Goal: Task Accomplishment & Management: Manage account settings

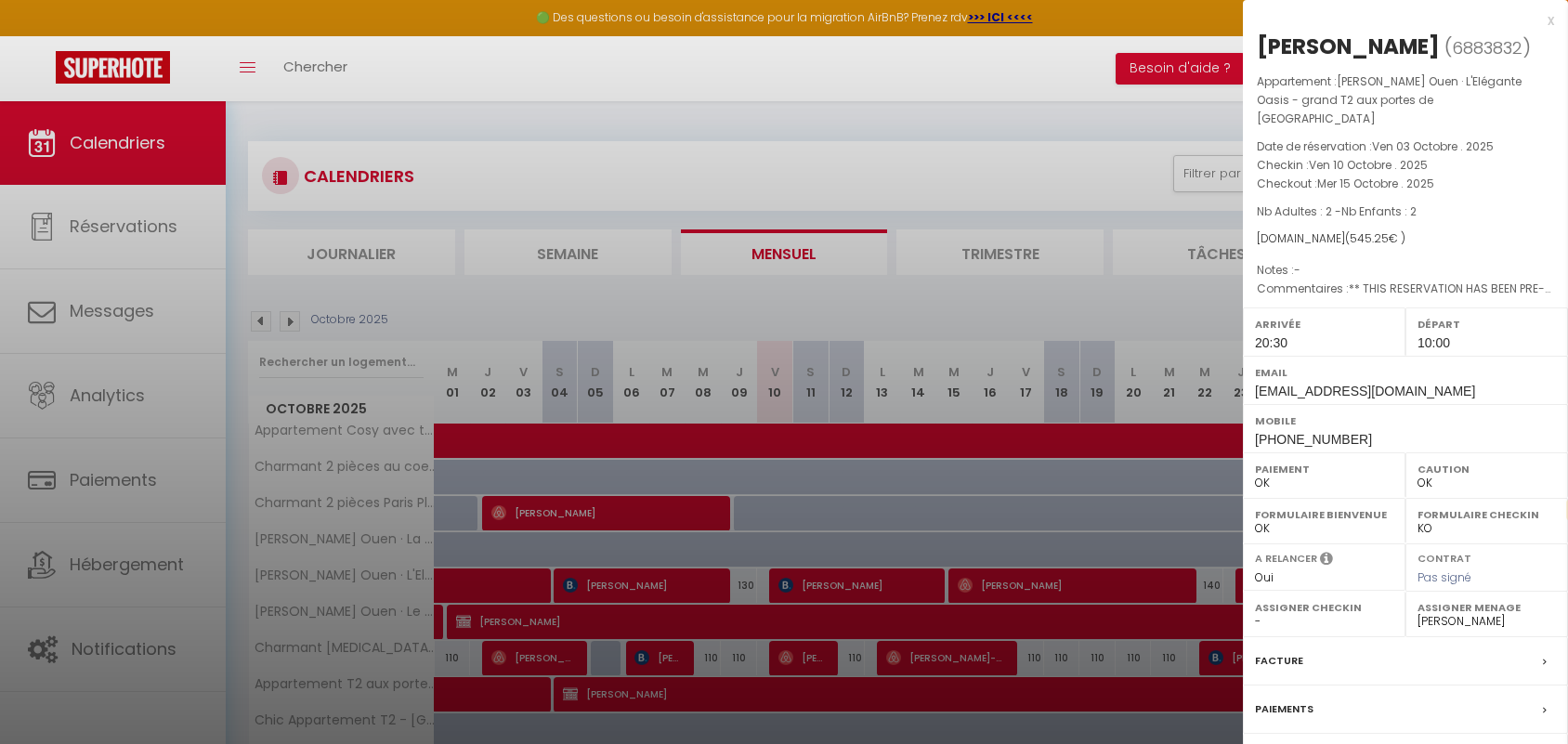
select select "0"
select select "38947"
select select "fr"
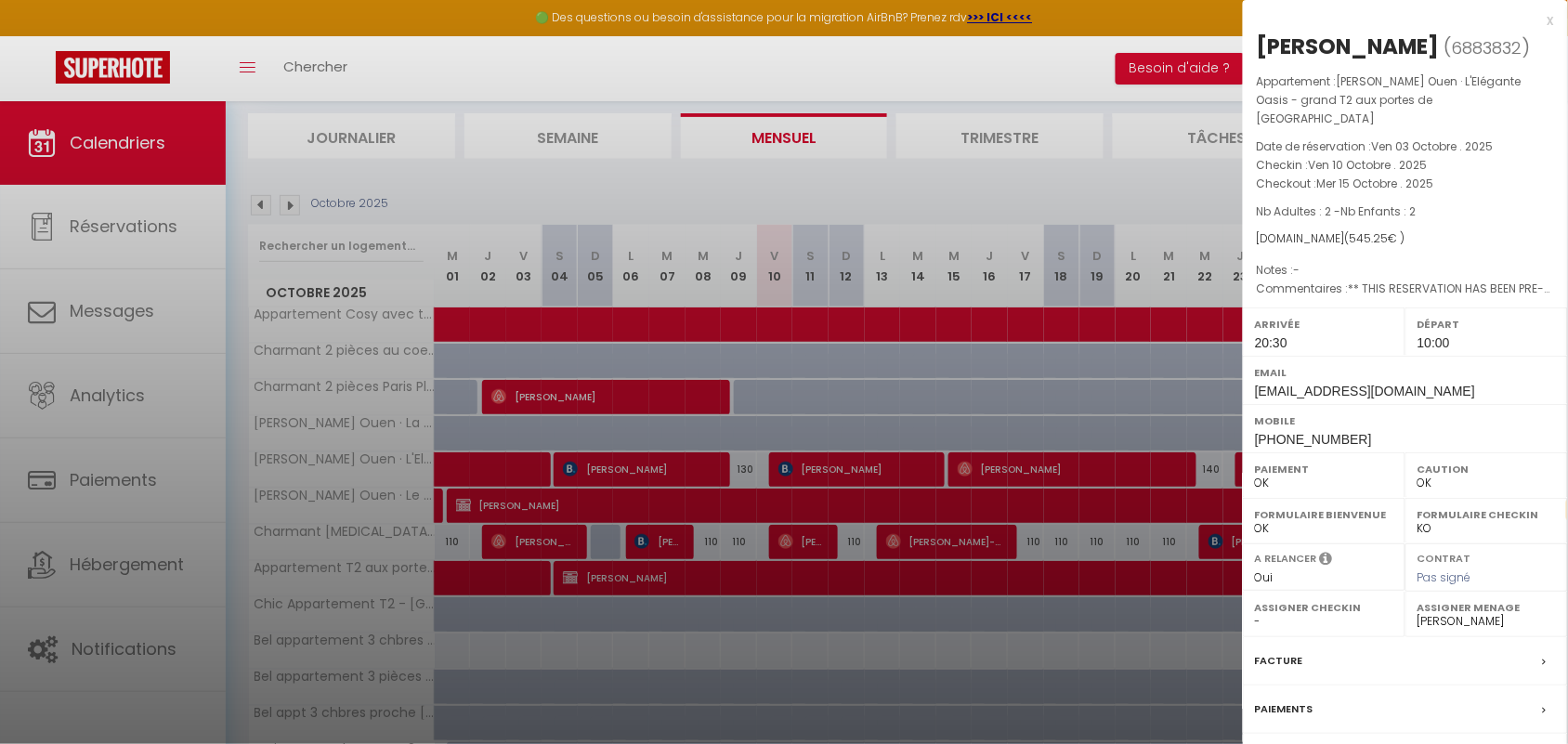
scroll to position [116, 0]
click at [1550, 24] on div "x" at bounding box center [1397, 20] width 311 height 22
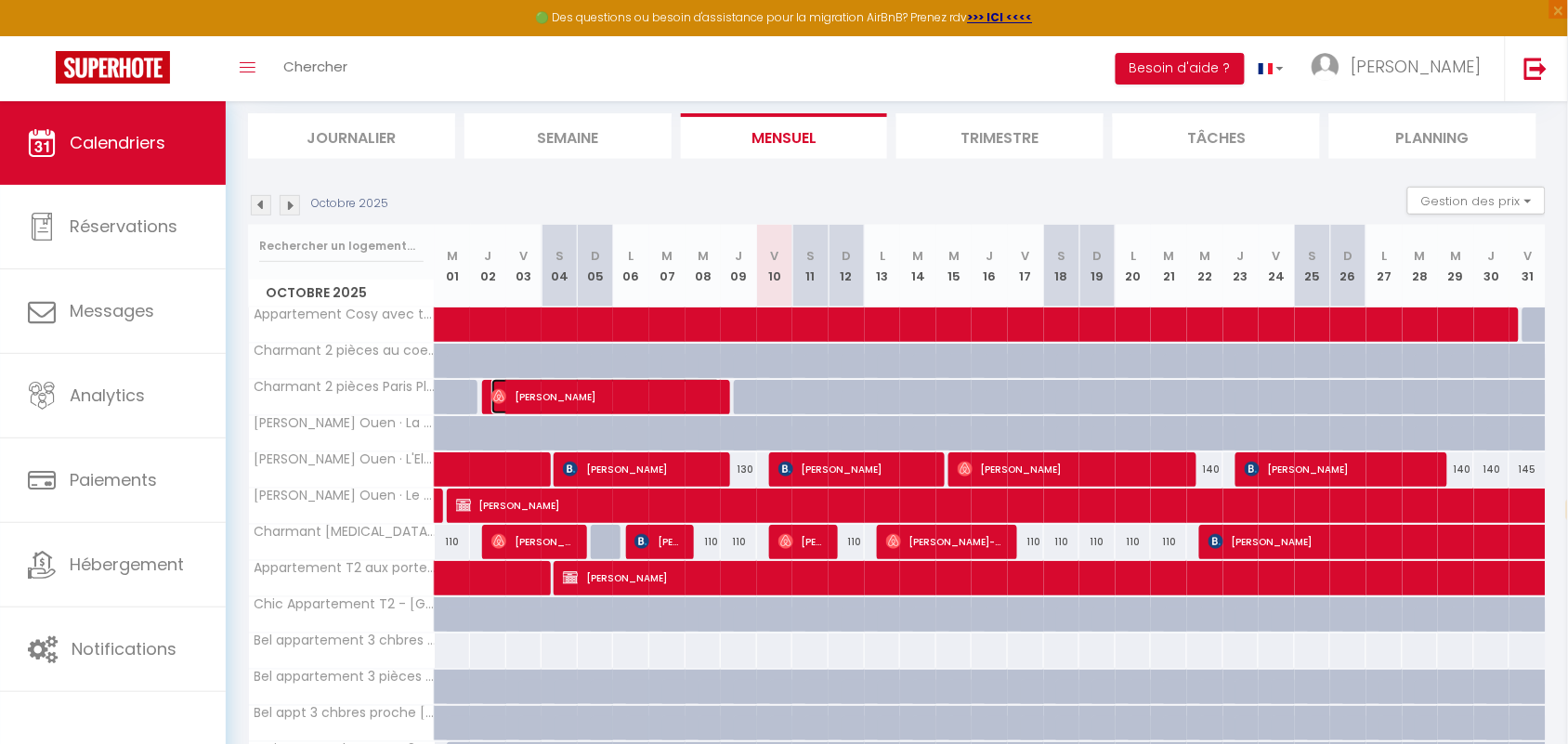
click at [702, 405] on span "[PERSON_NAME]" at bounding box center [606, 396] width 229 height 36
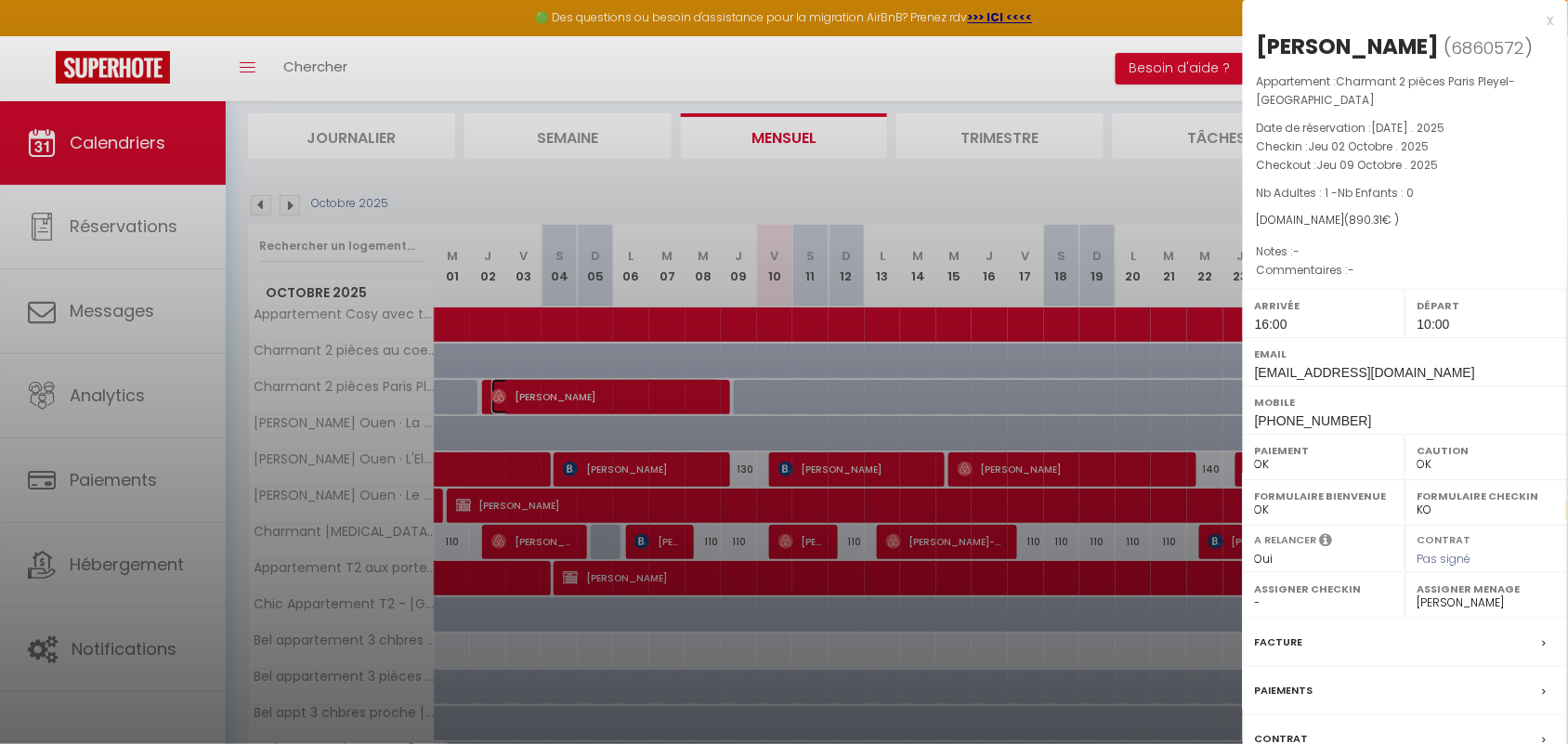
select select "4894"
click at [1555, 16] on div "x [PERSON_NAME] ( 6860572 ) Appartement : Charmant 2 pièces Paris Pleyel- [GEOG…" at bounding box center [1404, 441] width 325 height 884
click at [1553, 20] on div "x" at bounding box center [1397, 20] width 311 height 22
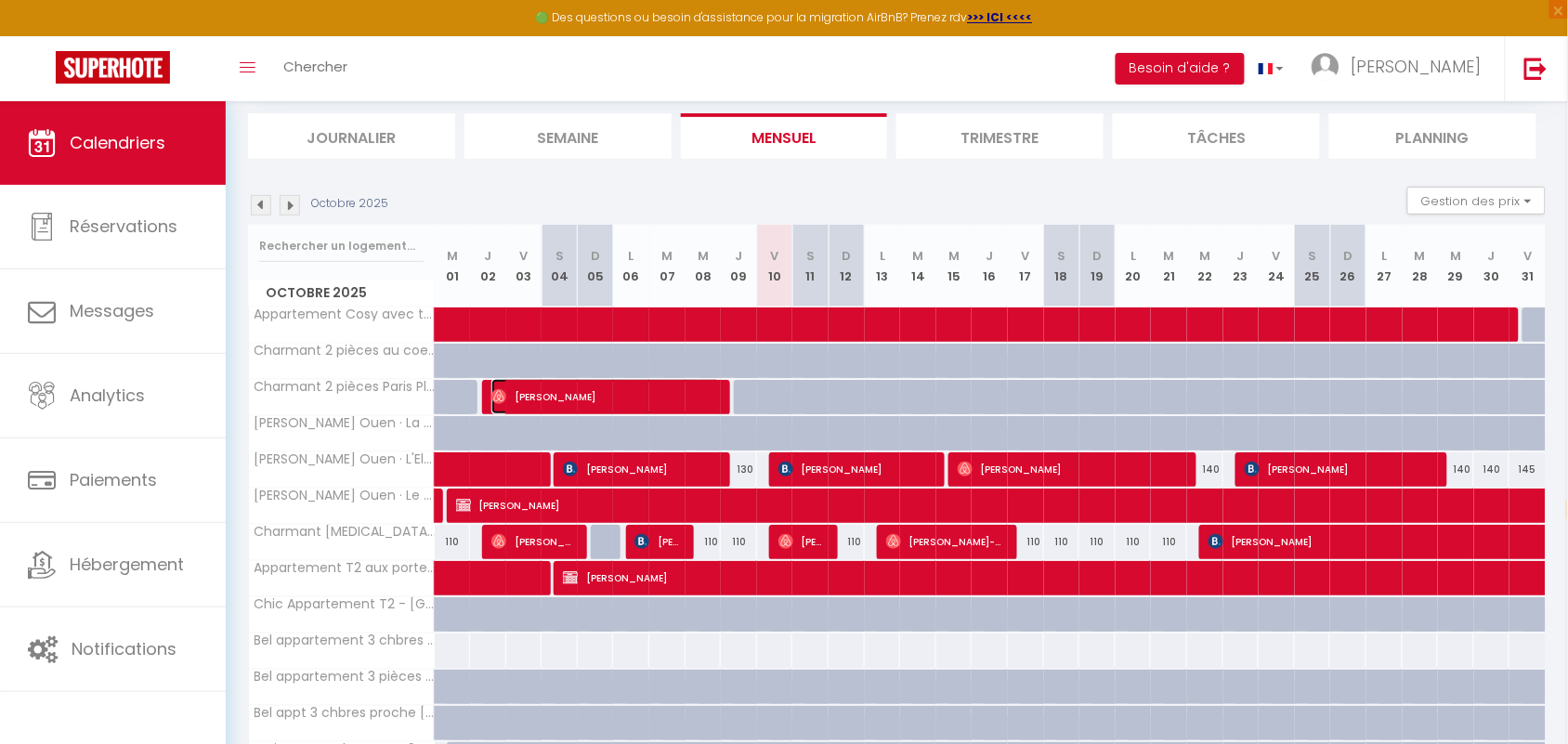
click at [627, 396] on span "[PERSON_NAME]" at bounding box center [606, 396] width 229 height 36
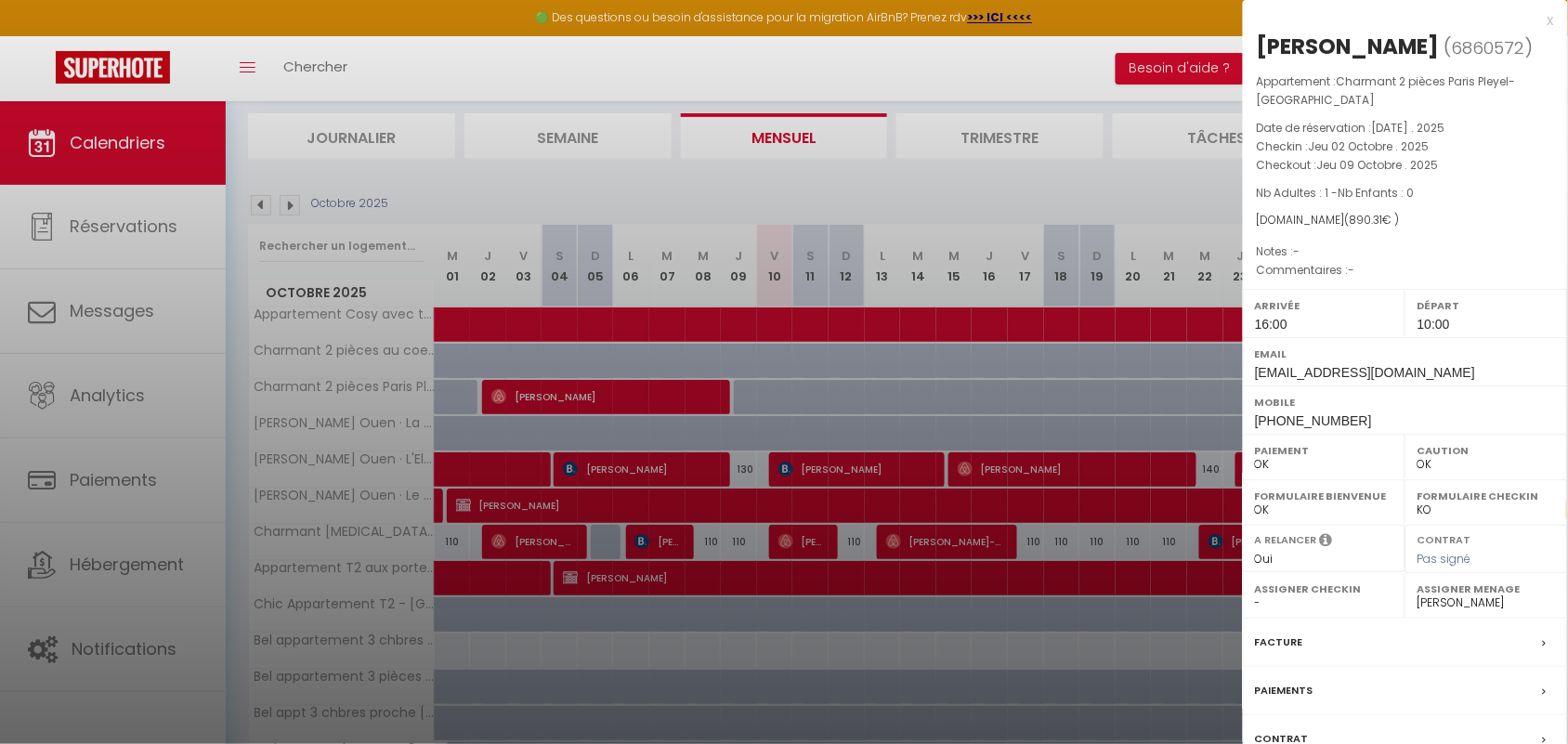
click at [1548, 21] on div "x" at bounding box center [1397, 20] width 311 height 22
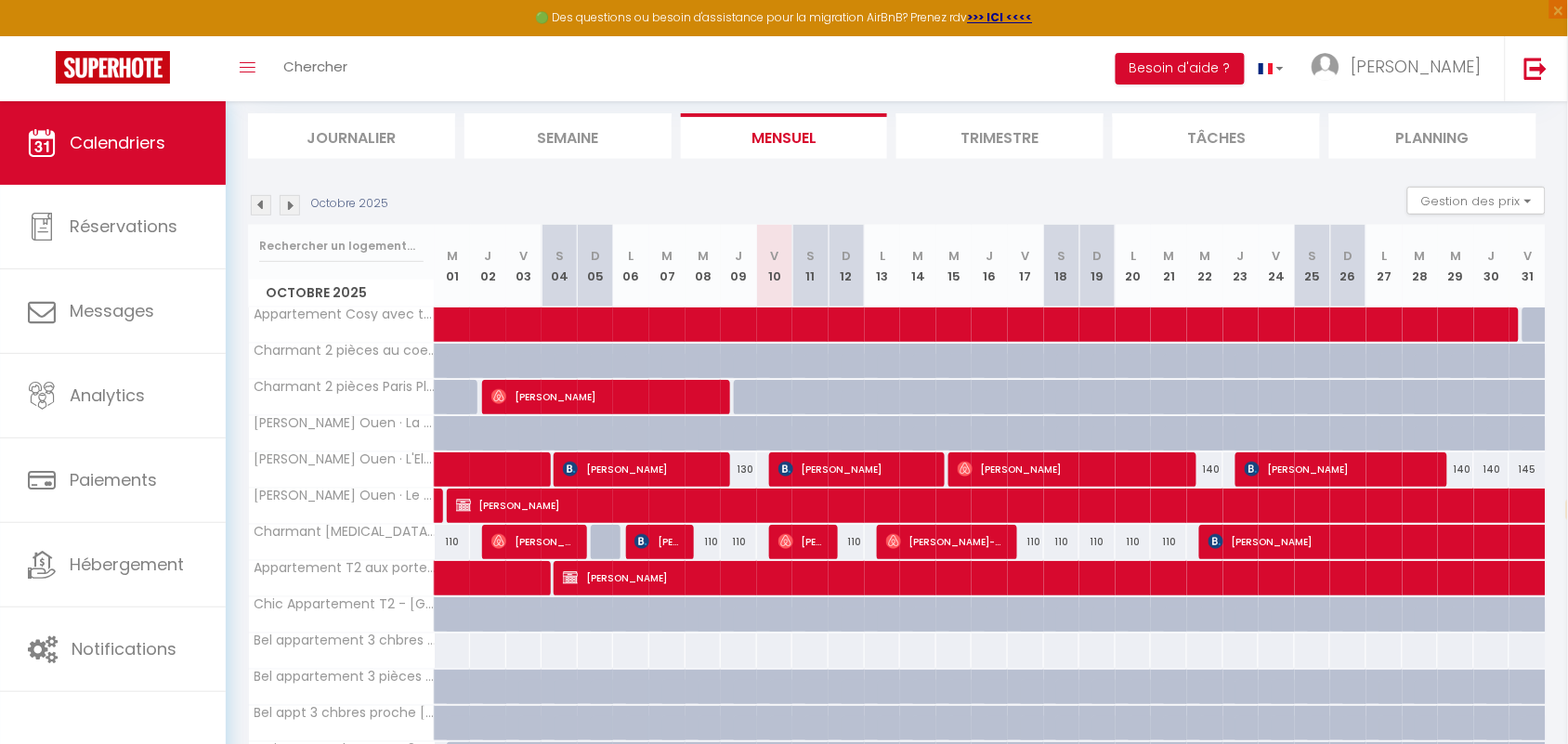
click at [773, 406] on div at bounding box center [788, 408] width 37 height 36
type input "108"
type input "Ven 10 Octobre 2025"
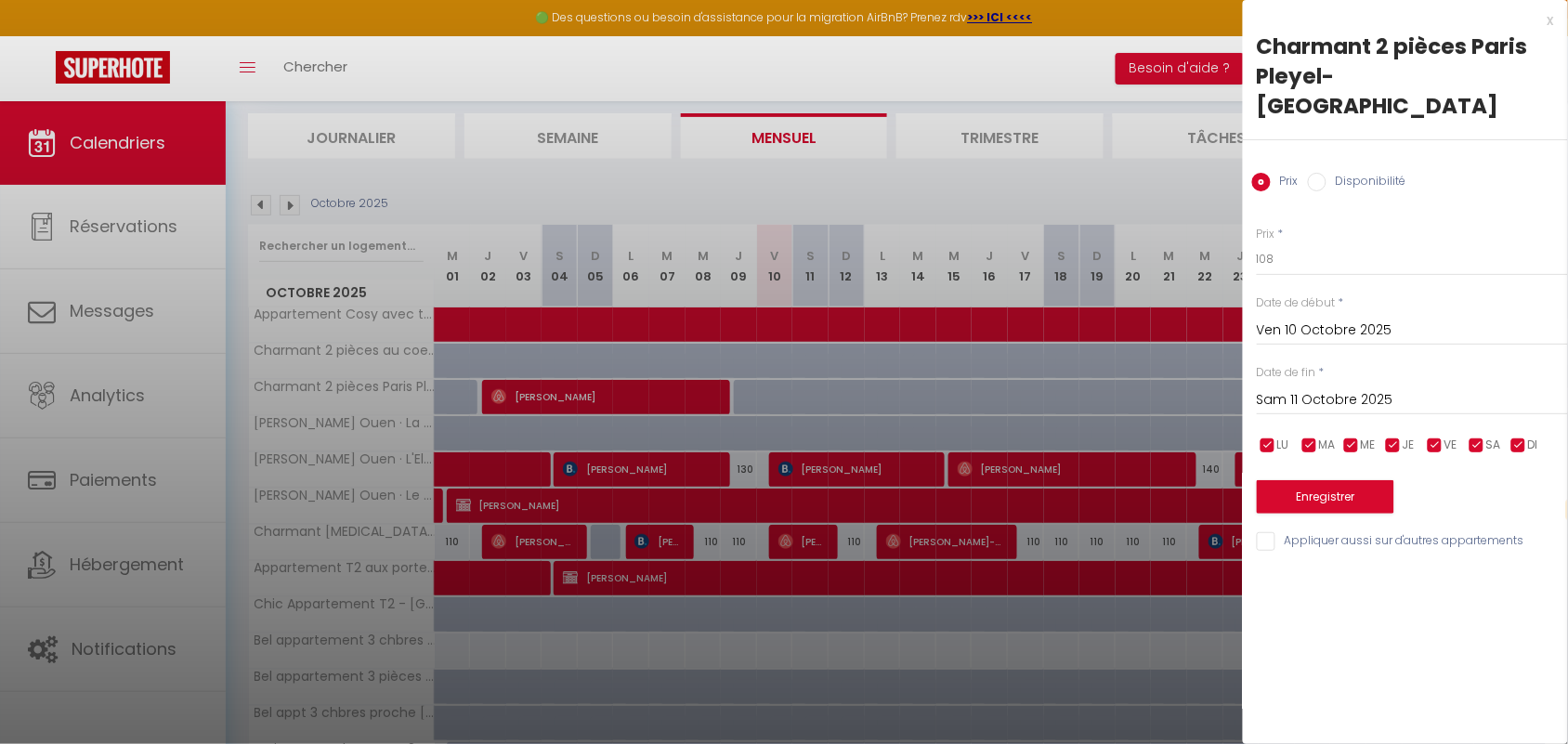
click at [1310, 388] on input "Sam 11 Octobre 2025" at bounding box center [1412, 400] width 311 height 24
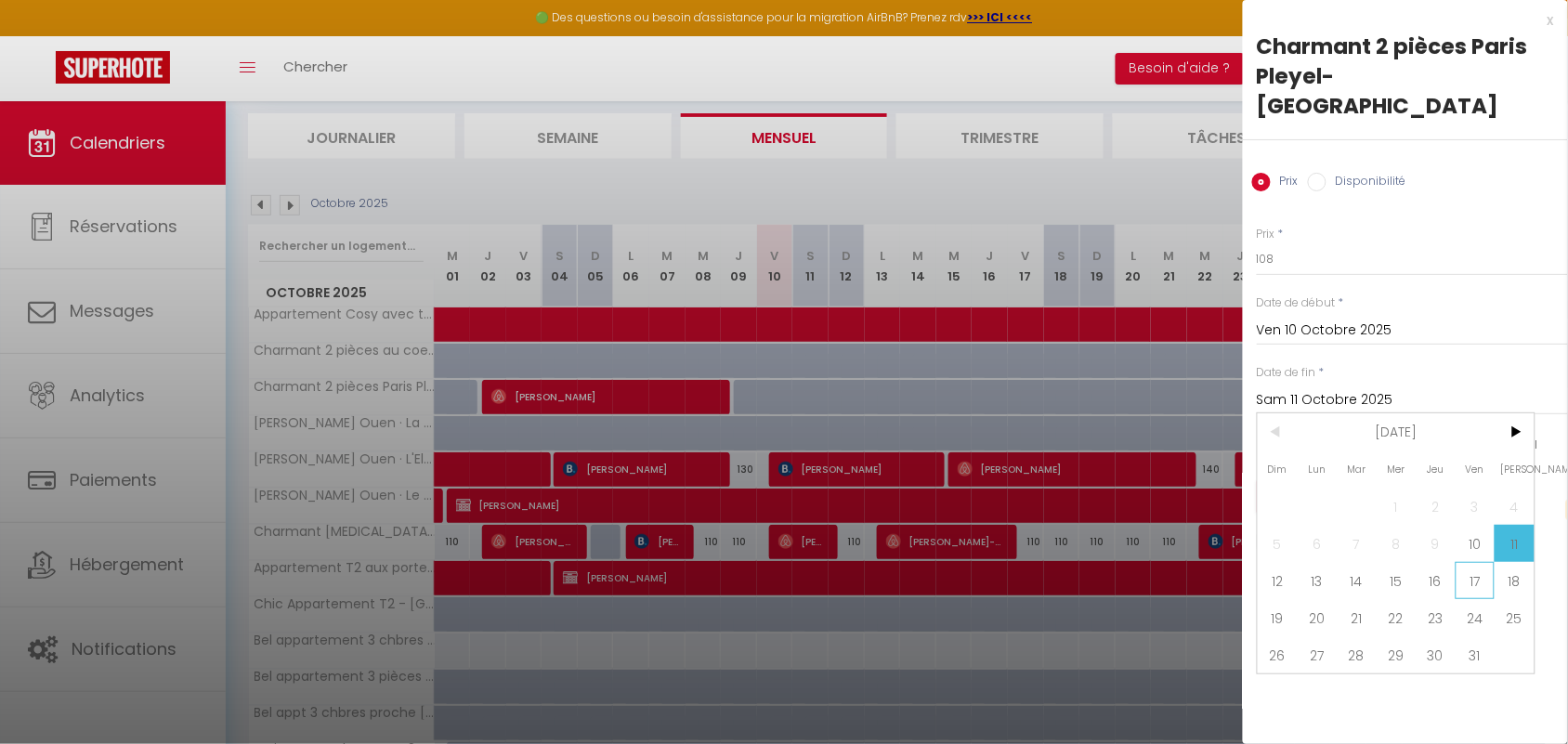
click at [1482, 562] on span "17" at bounding box center [1475, 580] width 40 height 38
type input "Ven 17 Octobre 2025"
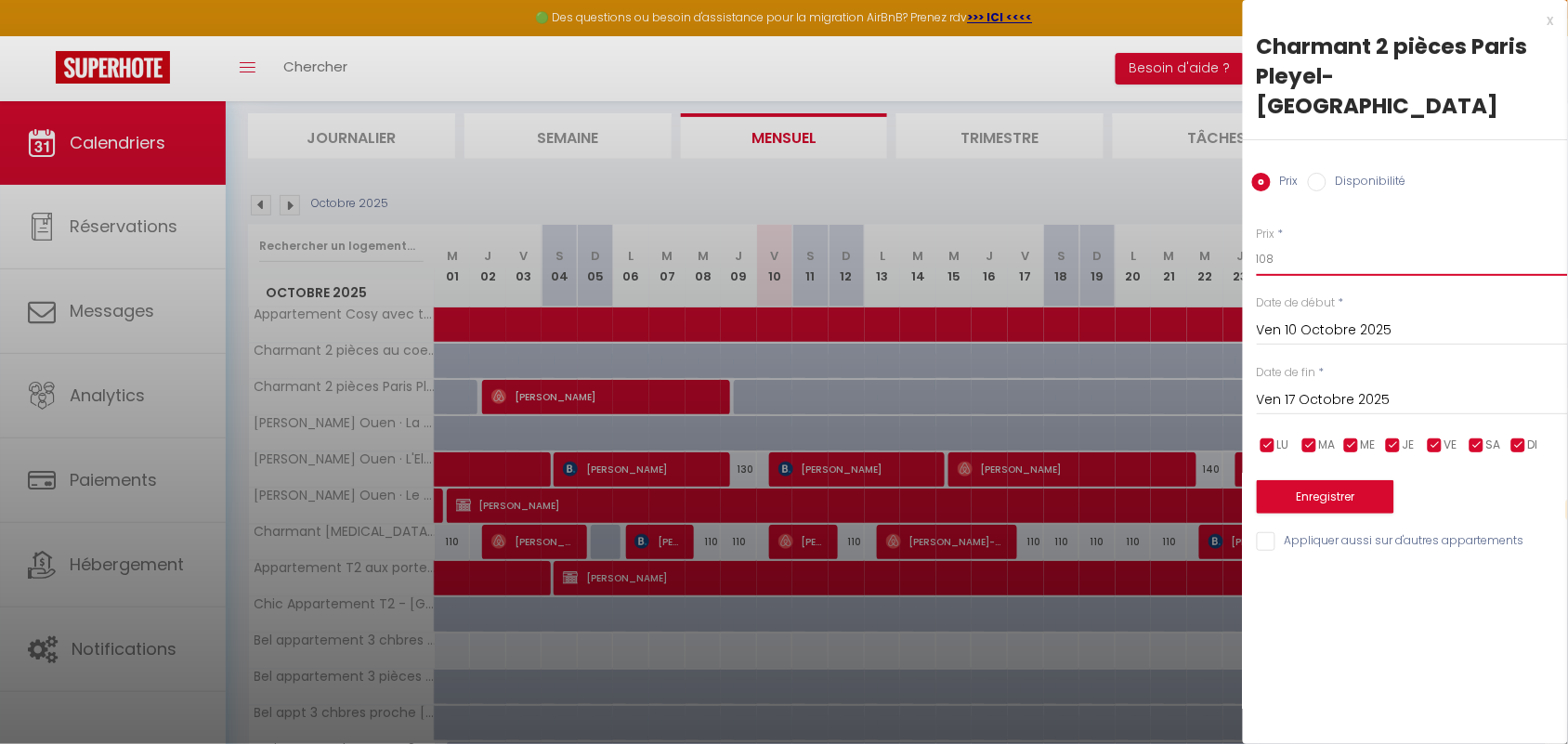
click at [1275, 243] on input "108" at bounding box center [1412, 259] width 311 height 34
type input "115"
click at [1335, 480] on button "Enregistrer" at bounding box center [1325, 496] width 138 height 34
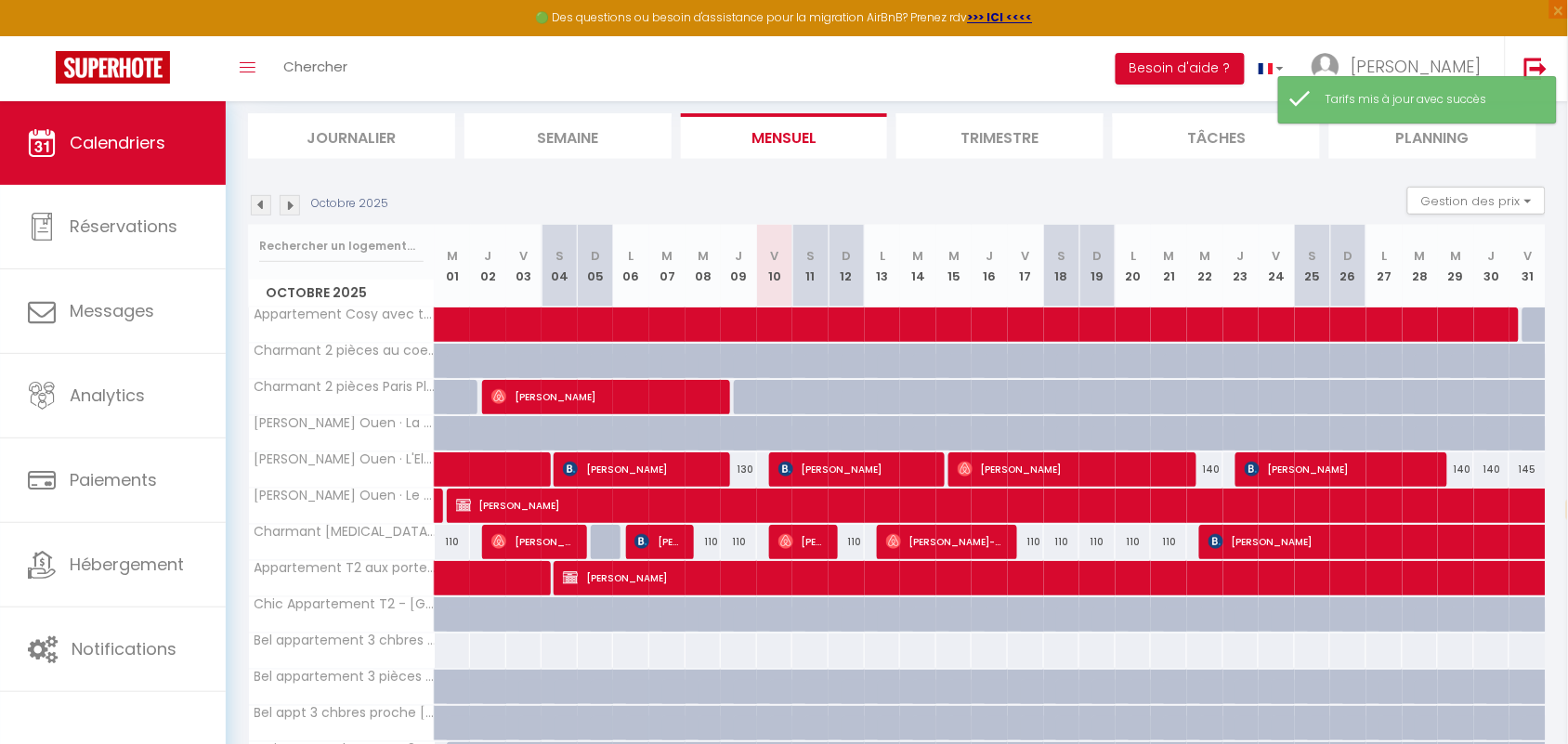
click at [764, 395] on div at bounding box center [775, 397] width 37 height 36
type input "115"
select select "1"
type input "Ven 10 Octobre 2025"
type input "Sam 11 Octobre 2025"
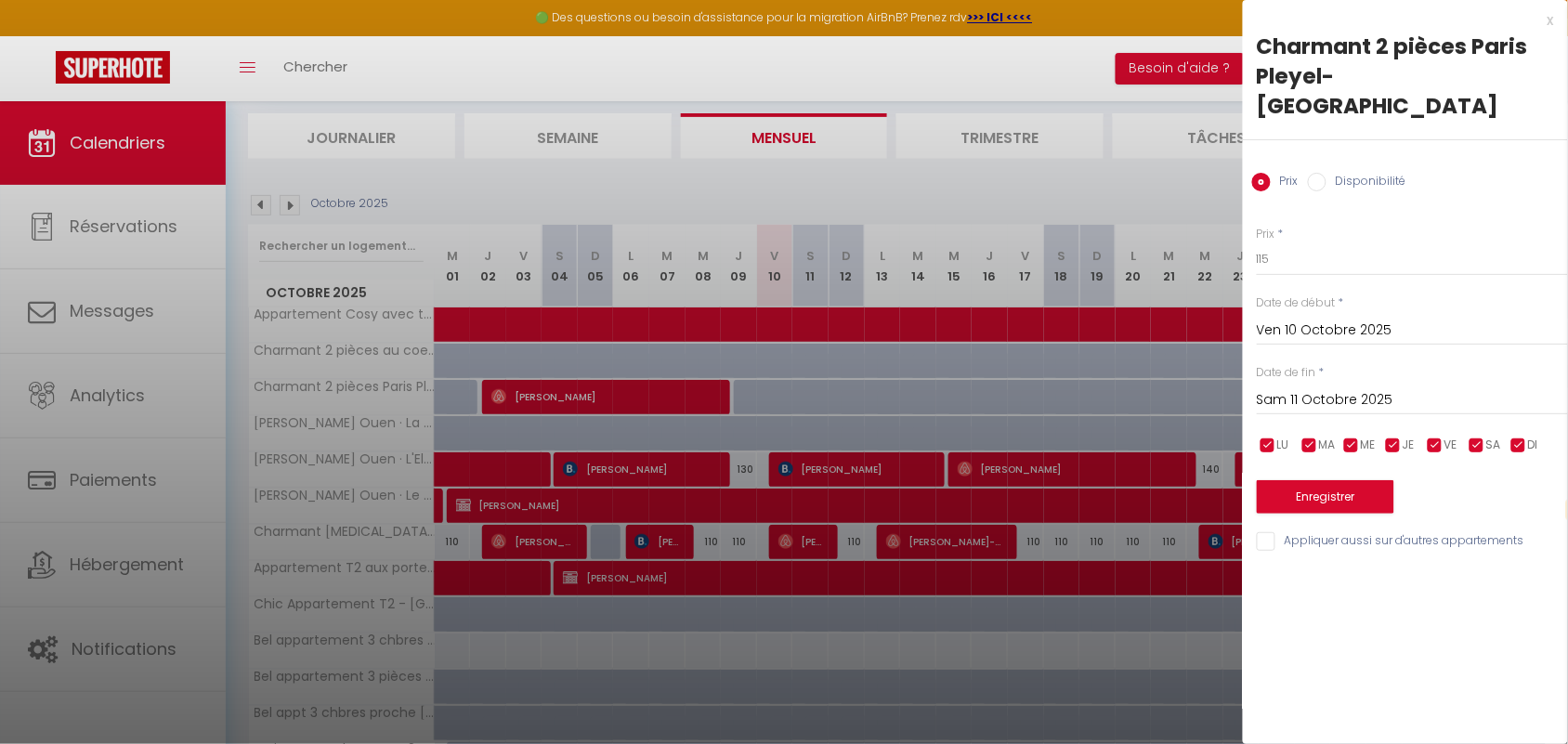
click at [1329, 173] on label "Disponibilité" at bounding box center [1366, 182] width 80 height 20
click at [1326, 173] on input "Disponibilité" at bounding box center [1316, 181] width 18 height 18
radio input "true"
radio input "false"
click at [1325, 390] on input "Sam 11 Octobre 2025" at bounding box center [1412, 402] width 311 height 24
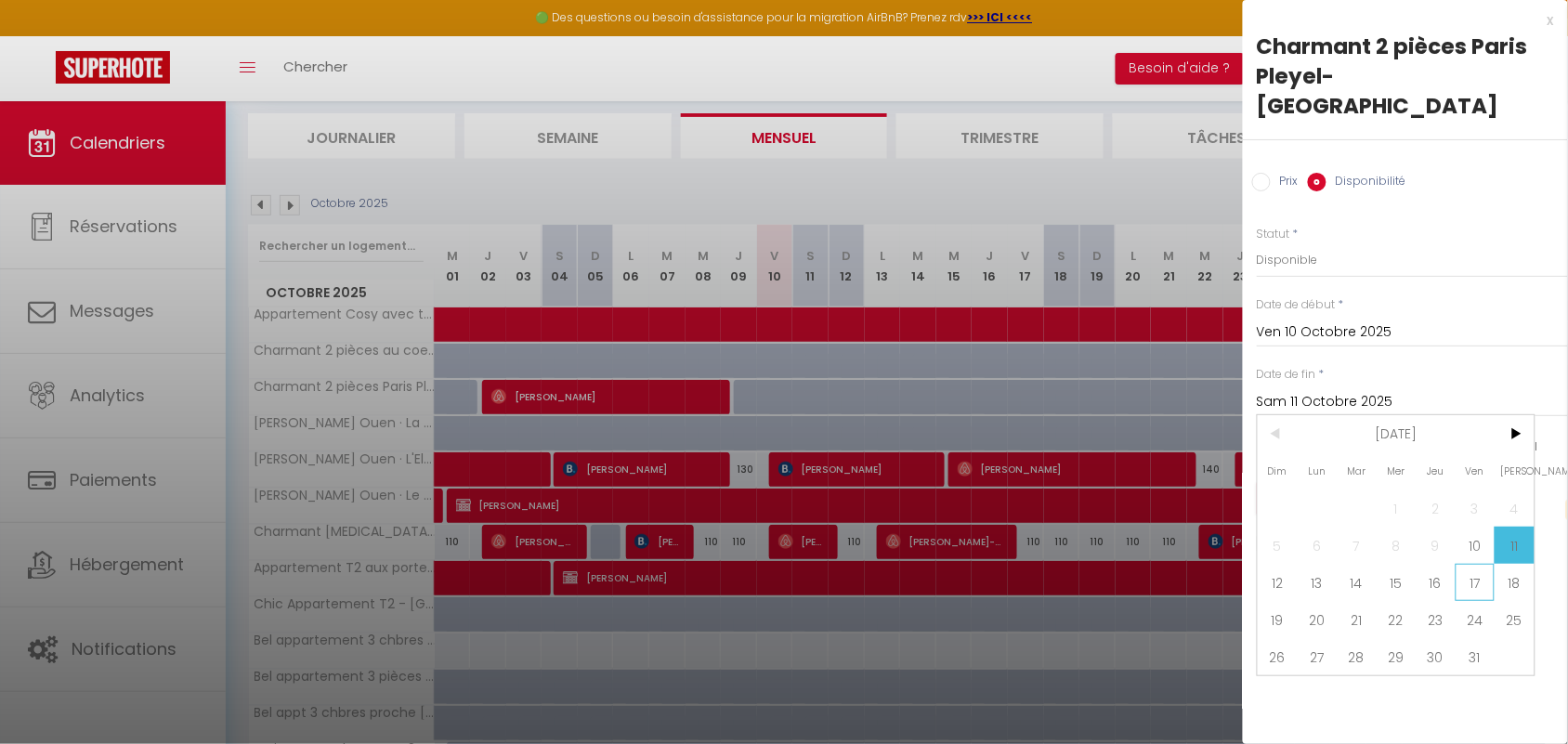
click at [1478, 564] on span "17" at bounding box center [1475, 582] width 40 height 38
type input "Ven 17 Octobre 2025"
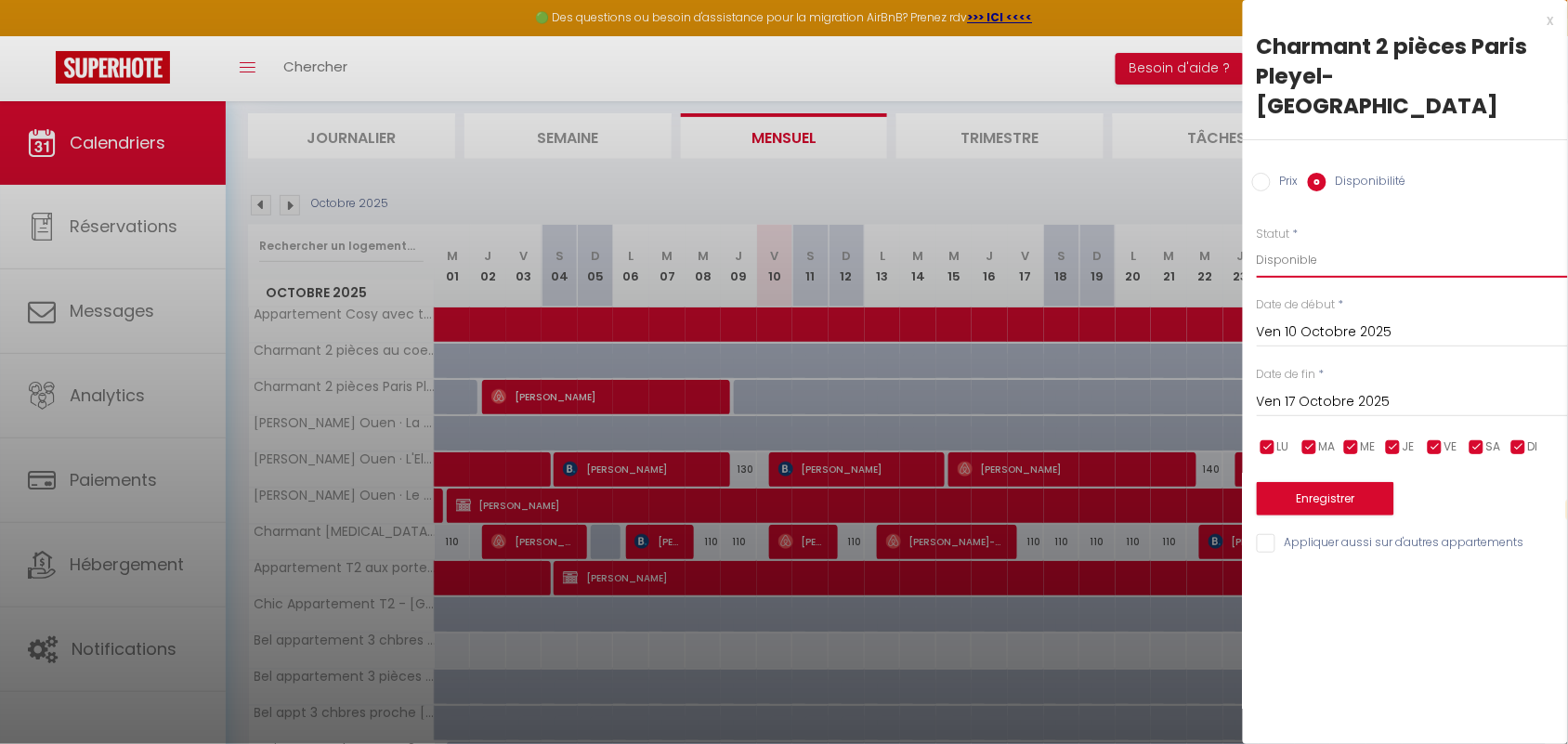
click at [1318, 243] on select "Disponible Indisponible" at bounding box center [1412, 260] width 311 height 36
click at [1257, 243] on select "Disponible Indisponible" at bounding box center [1412, 260] width 311 height 36
click at [1330, 482] on button "Enregistrer" at bounding box center [1325, 498] width 138 height 34
